Goal: Information Seeking & Learning: Learn about a topic

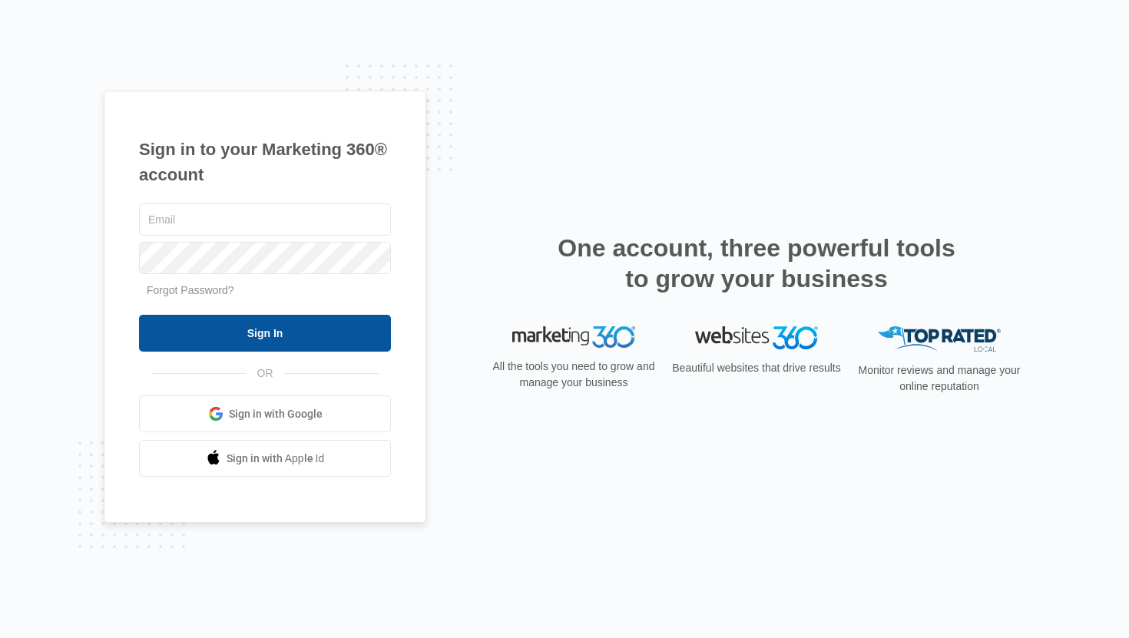
type input "[EMAIL_ADDRESS][DOMAIN_NAME]"
click at [292, 329] on input "Sign In" at bounding box center [265, 333] width 252 height 37
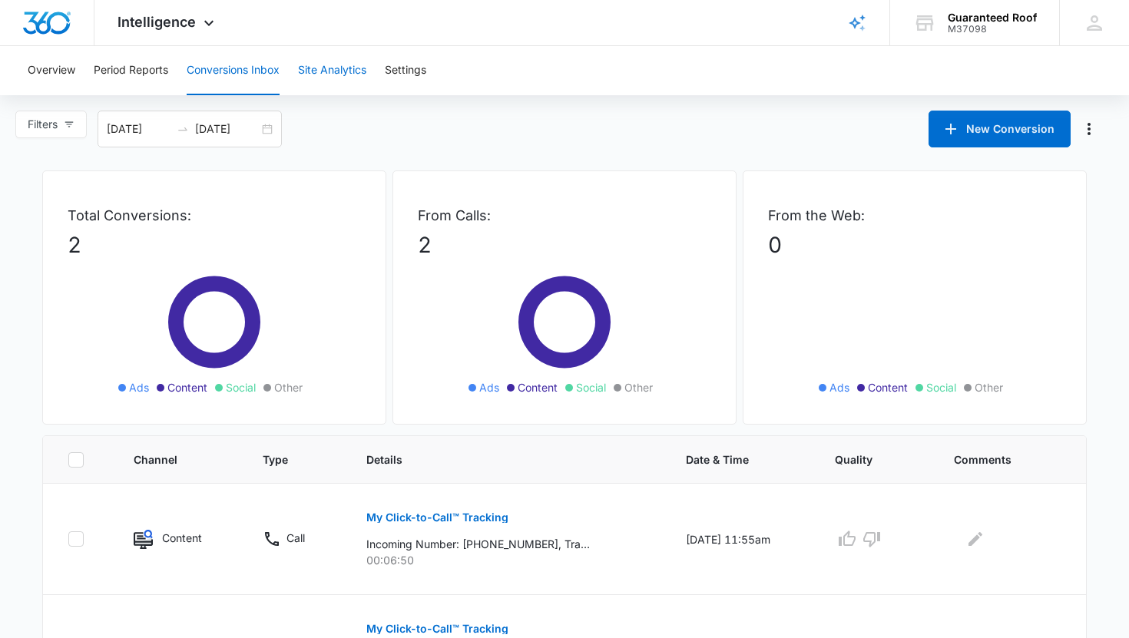
click at [332, 61] on button "Site Analytics" at bounding box center [332, 70] width 68 height 49
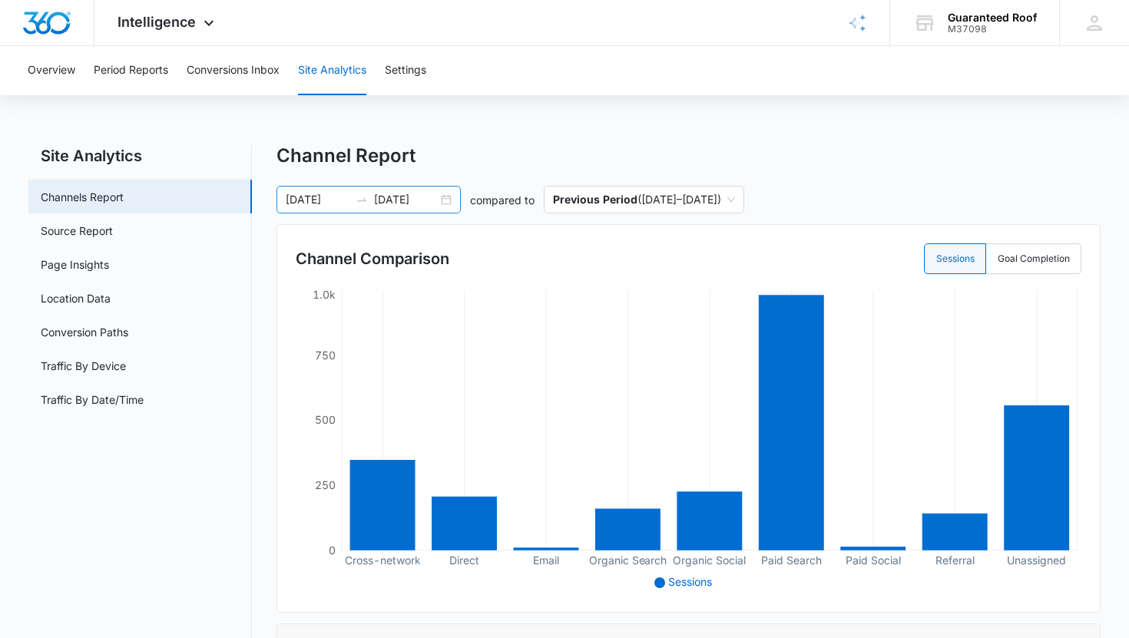
click at [439, 201] on div "[DATE] [DATE]" at bounding box center [368, 200] width 184 height 28
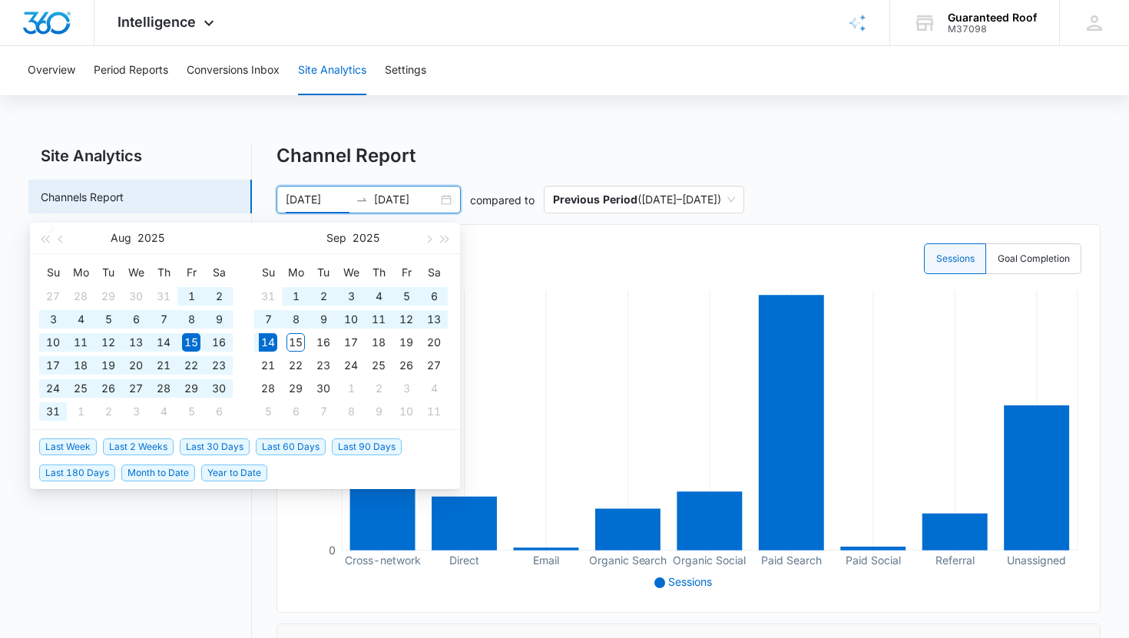
click at [211, 477] on span "Year to Date" at bounding box center [234, 473] width 66 height 17
type input "[DATE]"
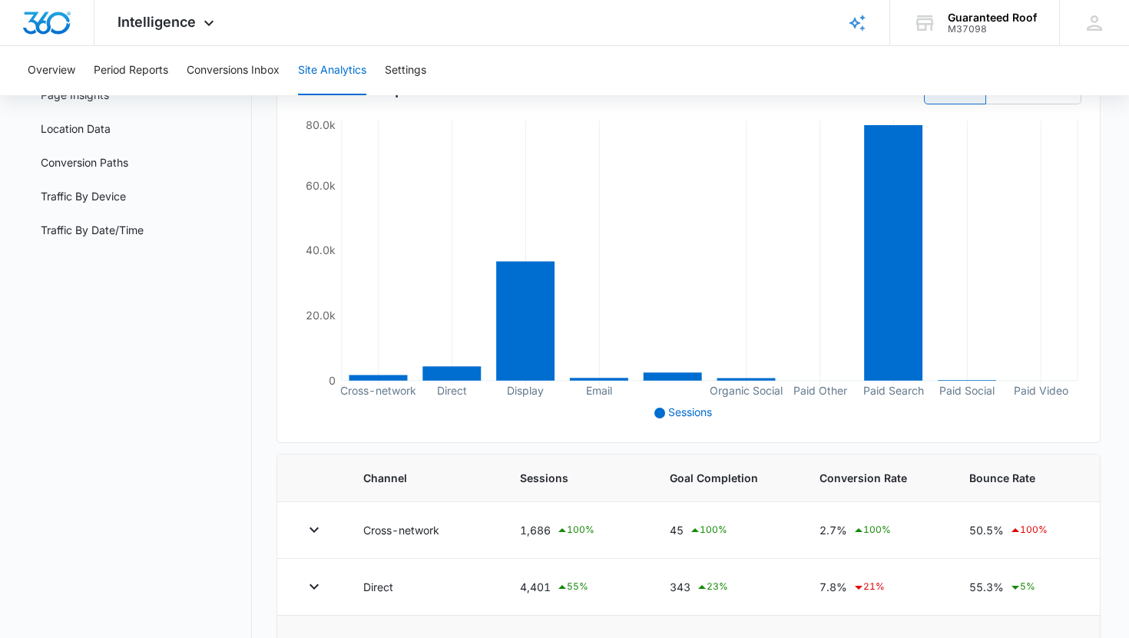
scroll to position [84, 0]
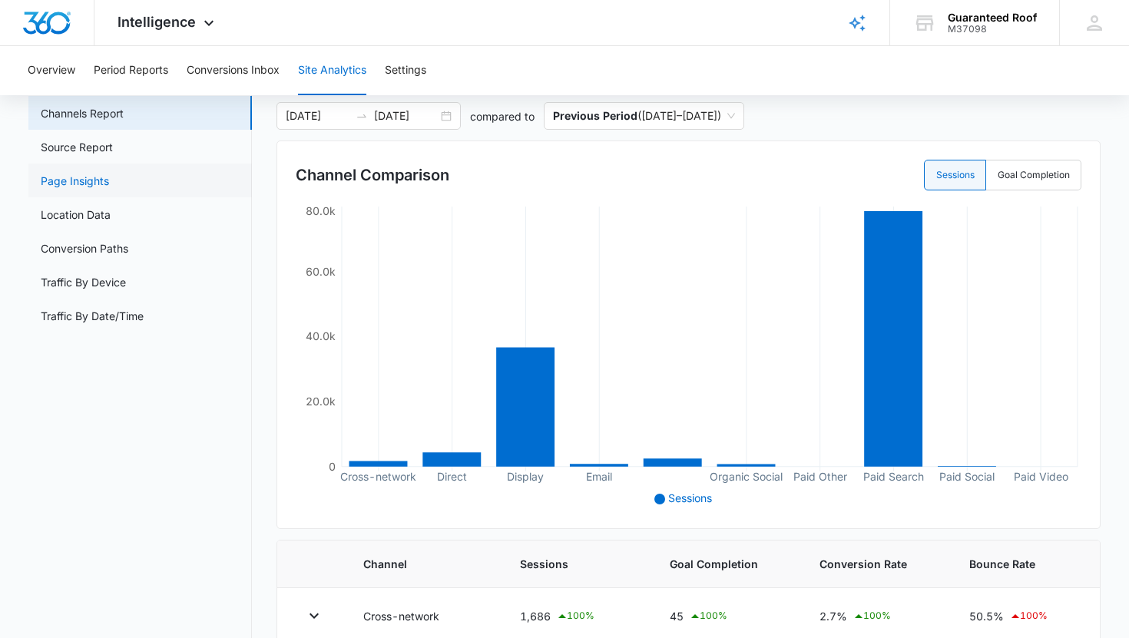
click at [109, 173] on link "Page Insights" at bounding box center [75, 181] width 68 height 16
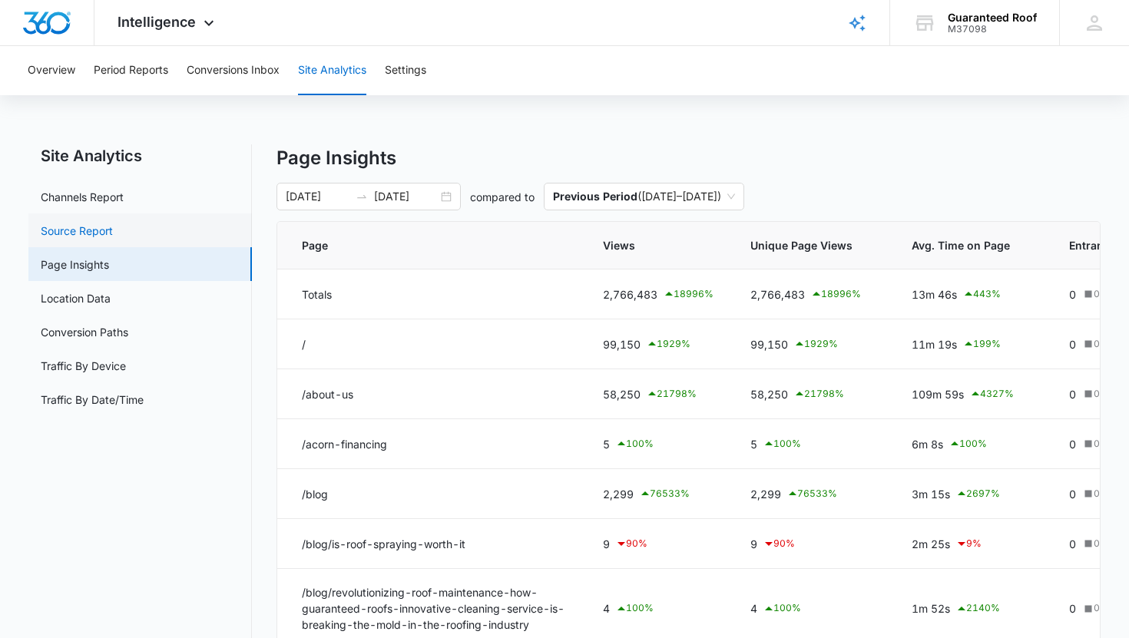
click at [113, 234] on link "Source Report" at bounding box center [77, 231] width 72 height 16
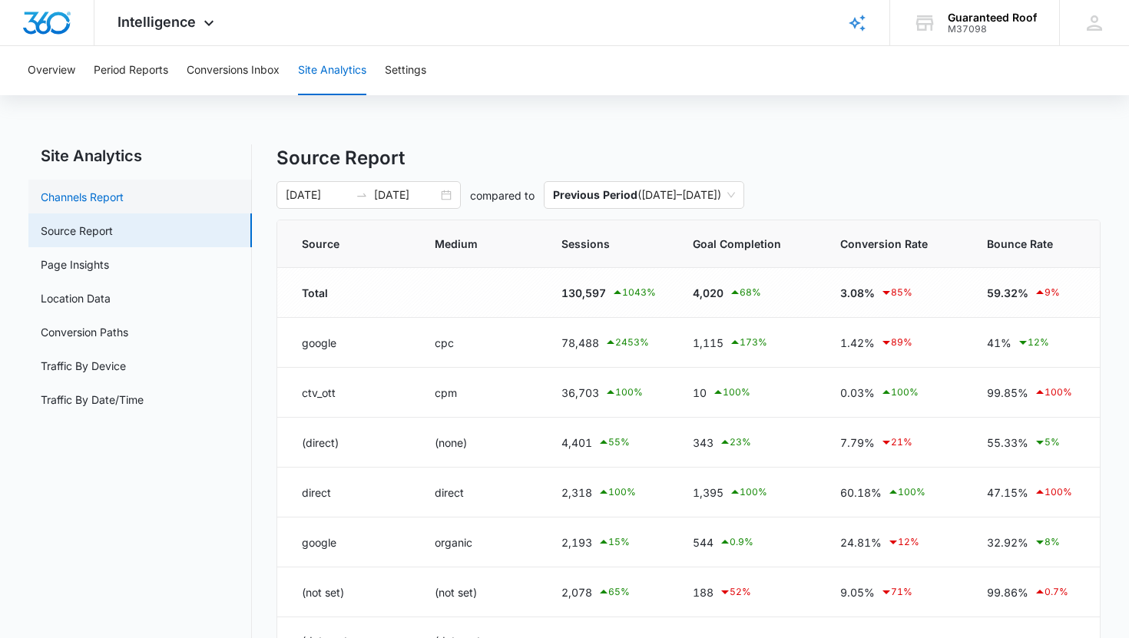
click at [124, 199] on link "Channels Report" at bounding box center [82, 197] width 83 height 16
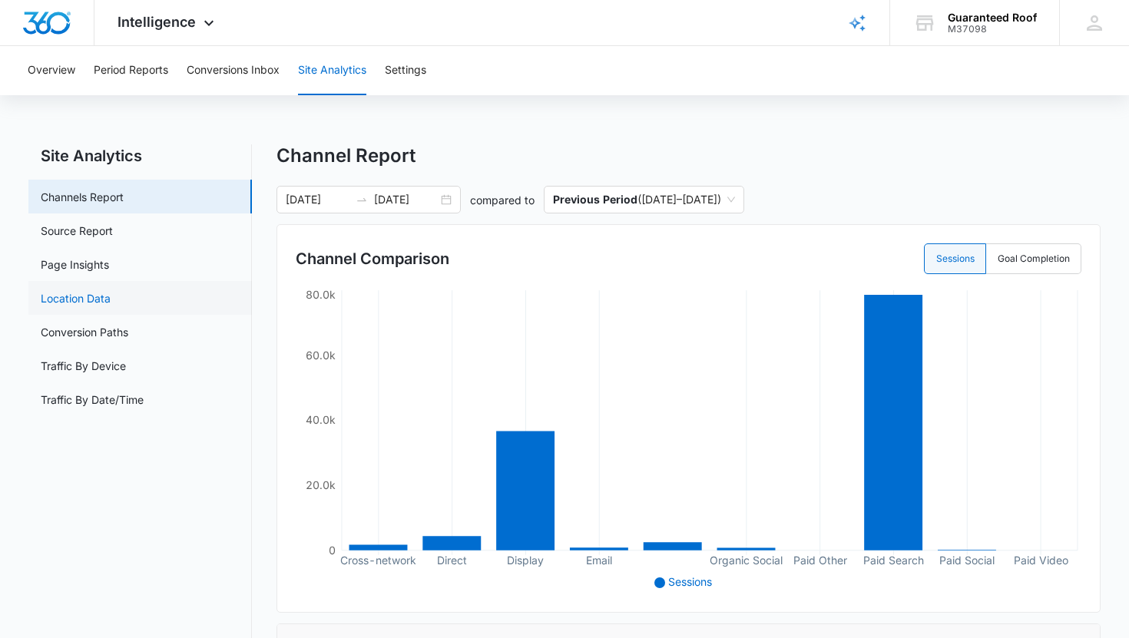
click at [111, 306] on link "Location Data" at bounding box center [76, 298] width 70 height 16
